Goal: Task Accomplishment & Management: Complete application form

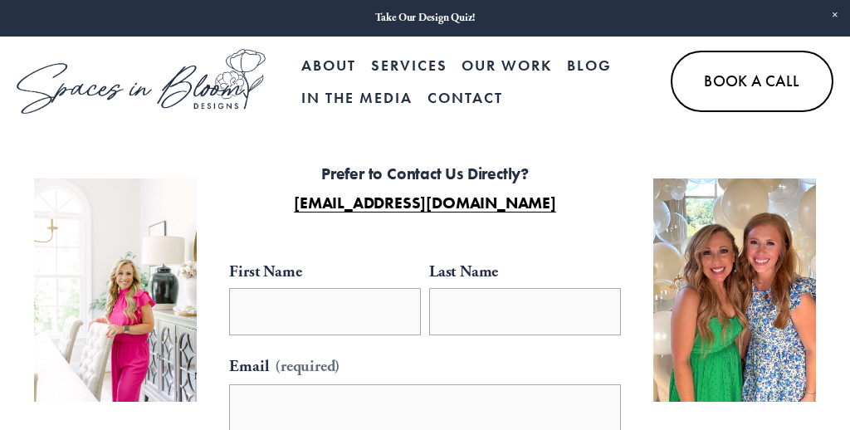
select select "**"
click at [342, 277] on div "First Name" at bounding box center [325, 272] width 192 height 31
click at [342, 288] on input "First Name" at bounding box center [325, 311] width 192 height 47
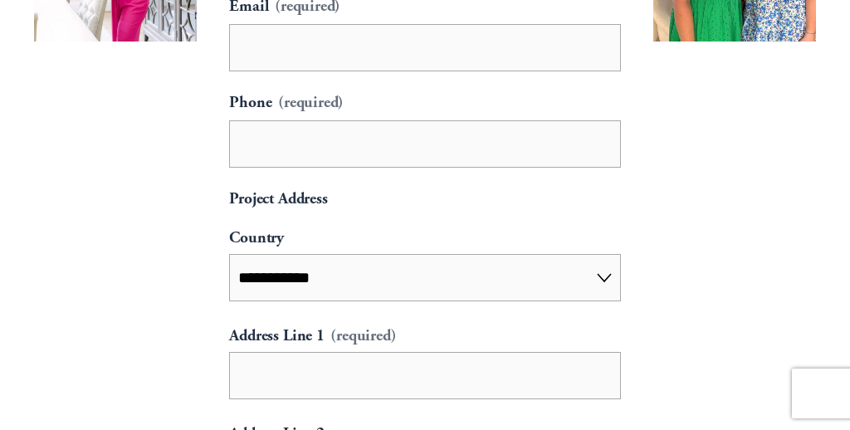
scroll to position [284, 0]
